Goal: Information Seeking & Learning: Learn about a topic

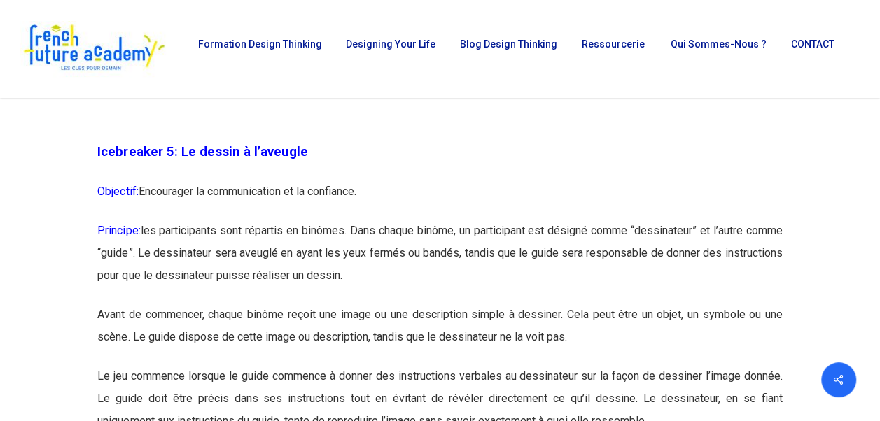
scroll to position [2450, 0]
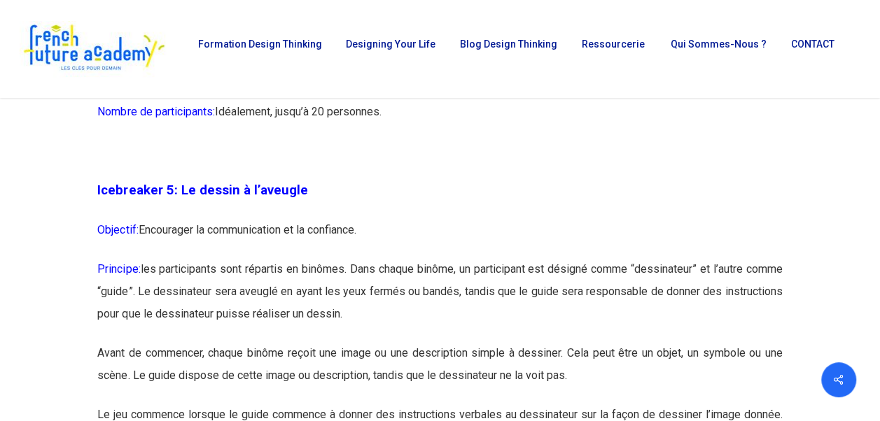
drag, startPoint x: 417, startPoint y: 347, endPoint x: 90, endPoint y: 213, distance: 354.1
copy div "Loremipsum 1: Do sitame c a’elitsed Doeiusmo: Temporinci ut laboreetdolor ma al…"
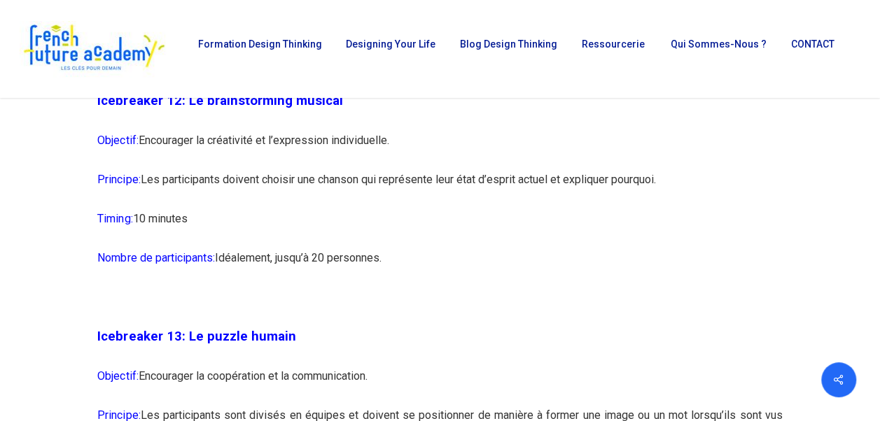
scroll to position [6090, 0]
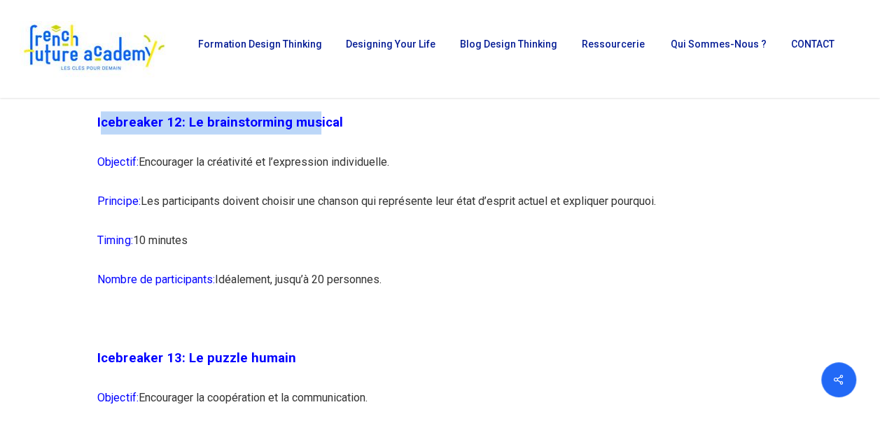
drag, startPoint x: 101, startPoint y: 169, endPoint x: 315, endPoint y: 182, distance: 214.6
click at [315, 151] on p "Icebreaker 12: Le brainstorming musical" at bounding box center [439, 131] width 685 height 40
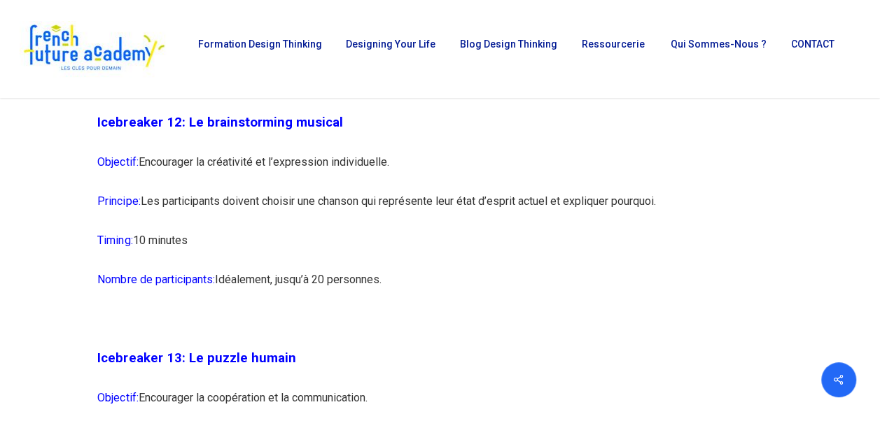
drag, startPoint x: 315, startPoint y: 182, endPoint x: 389, endPoint y: 181, distance: 73.5
click at [389, 151] on p "Icebreaker 12: Le brainstorming musical" at bounding box center [439, 131] width 685 height 40
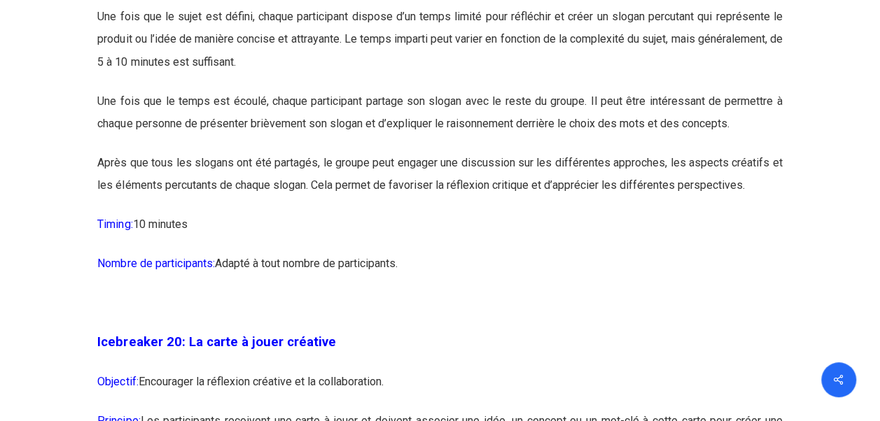
scroll to position [9272, 0]
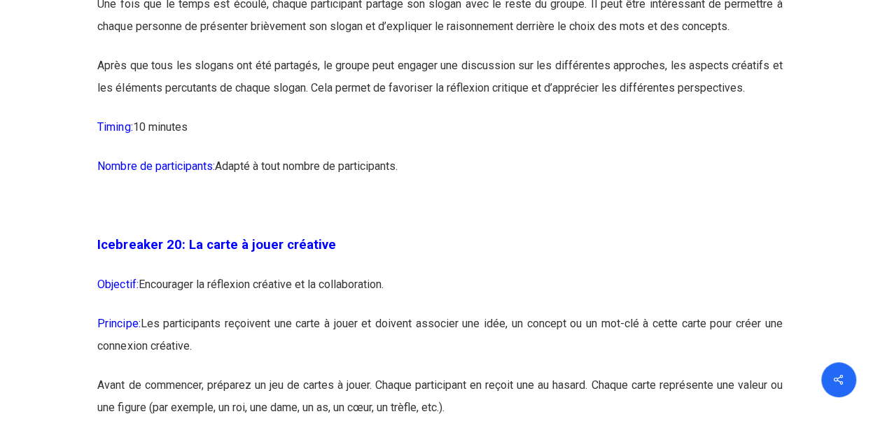
drag, startPoint x: 183, startPoint y: 169, endPoint x: 414, endPoint y: 223, distance: 237.1
copy div "Lo ips dol sitamet Consecte: Adipiscing el seddoe temporin ut l’etdolorema aliq…"
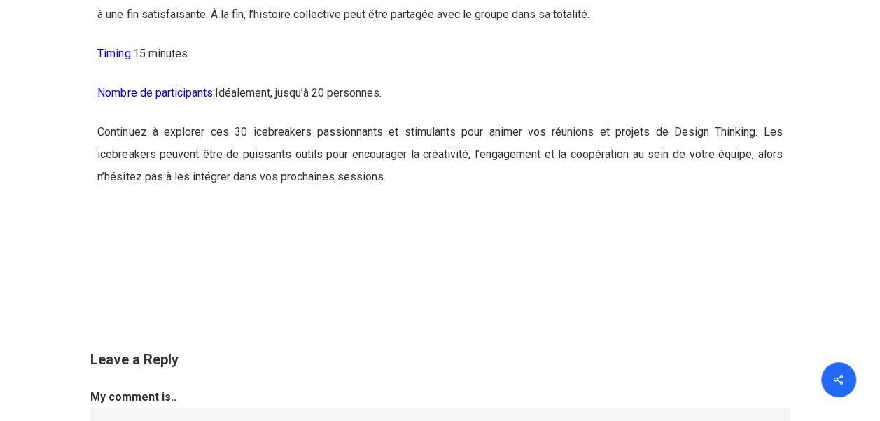
scroll to position [14593, 0]
